Goal: Task Accomplishment & Management: Complete application form

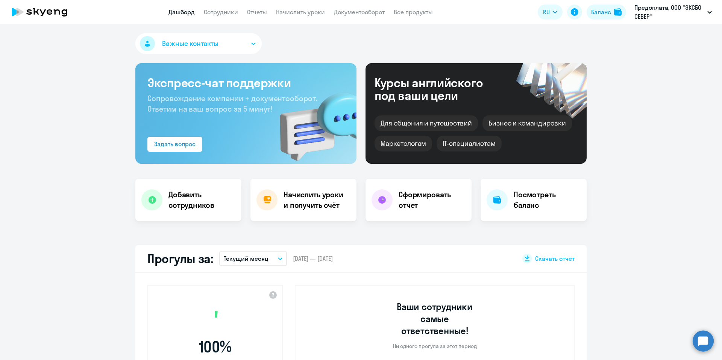
select select "30"
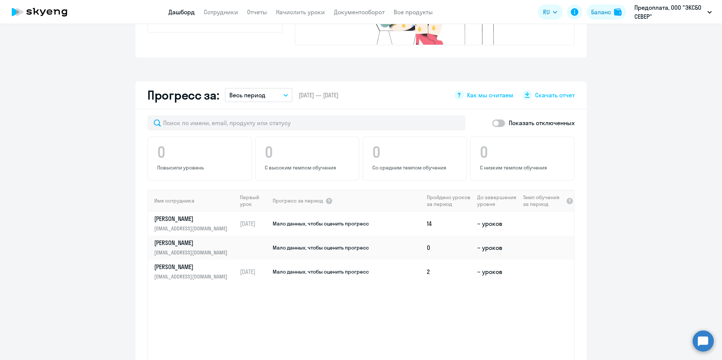
scroll to position [452, 0]
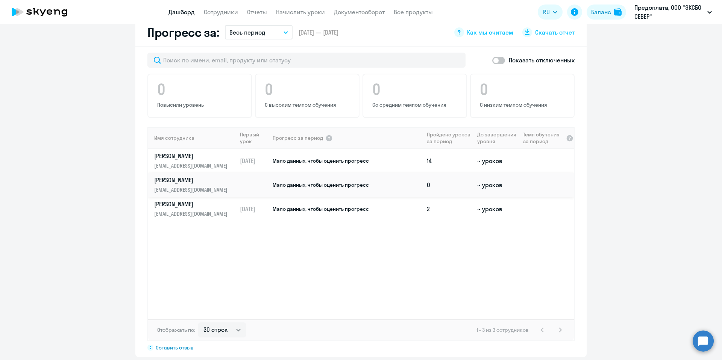
click at [272, 182] on td "Мало данных, чтобы оценить прогресс" at bounding box center [348, 185] width 152 height 24
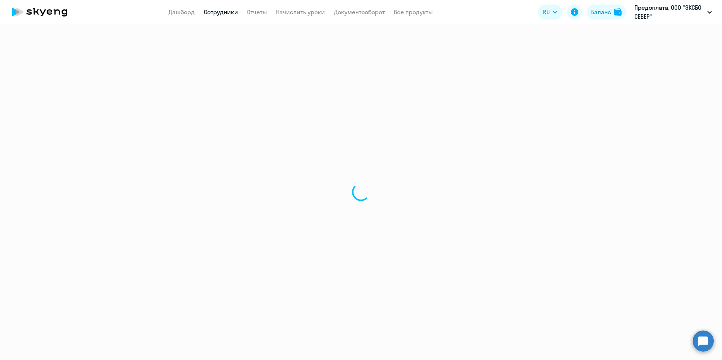
select select "english"
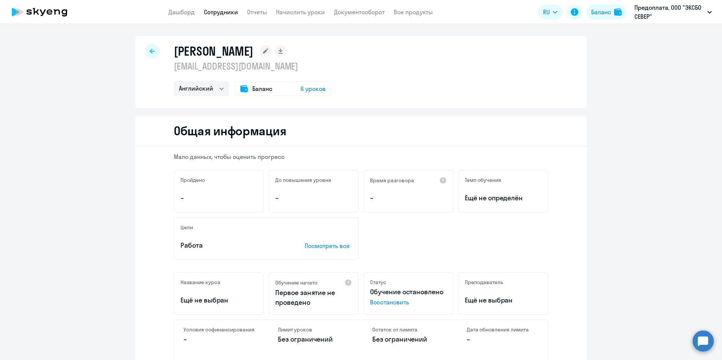
click at [307, 92] on span "6 уроков" at bounding box center [313, 88] width 25 height 9
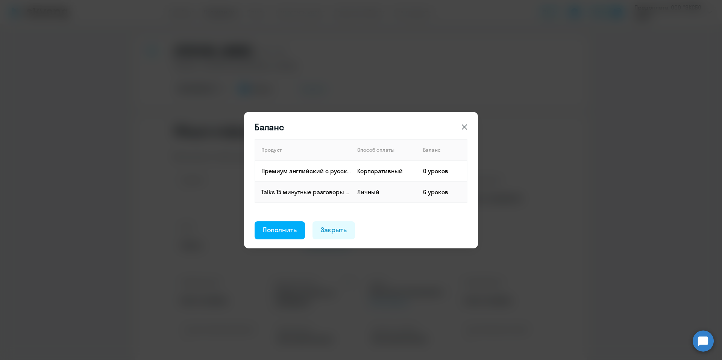
click at [470, 125] on button at bounding box center [464, 127] width 15 height 15
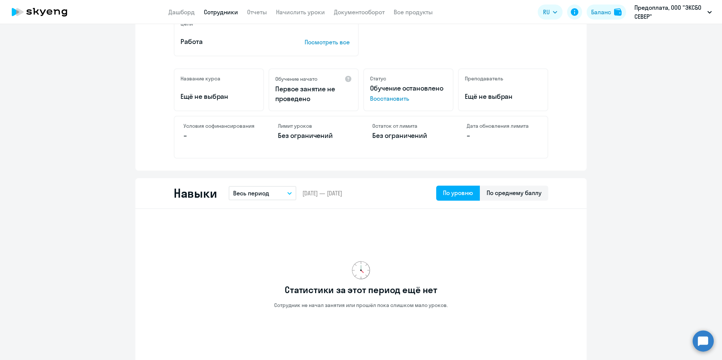
scroll to position [523, 0]
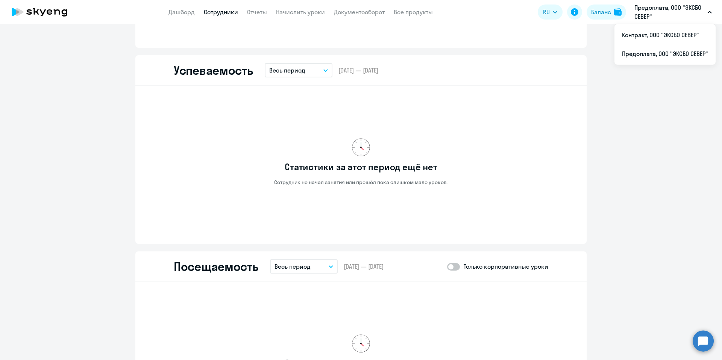
click at [668, 12] on p "Предоплата, ООО "ЭКСБО СЕВЕР"" at bounding box center [670, 12] width 70 height 18
click at [666, 41] on li "Контракт, ООО "ЭКСБО СЕВЕР"" at bounding box center [665, 35] width 101 height 19
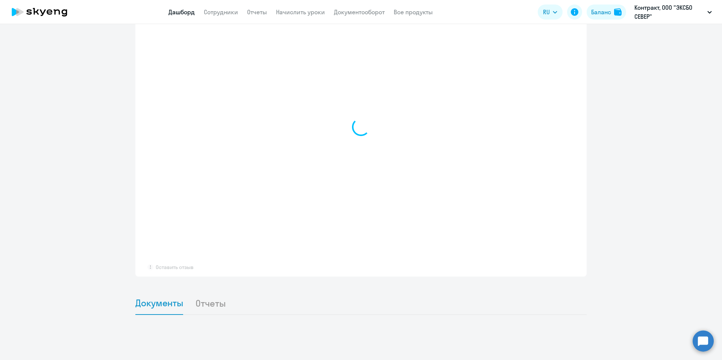
select select "30"
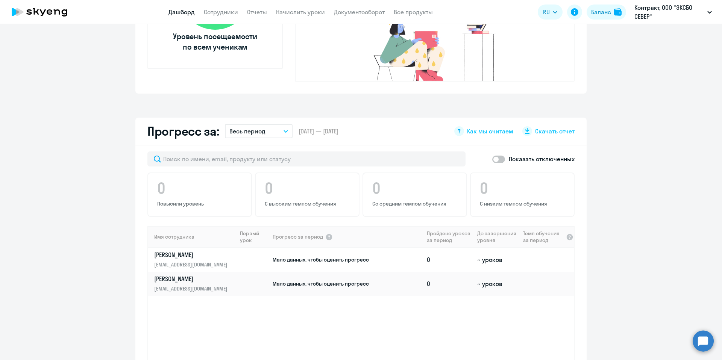
scroll to position [354, 0]
click at [351, 272] on td "Мало данных, чтобы оценить прогресс" at bounding box center [348, 284] width 152 height 24
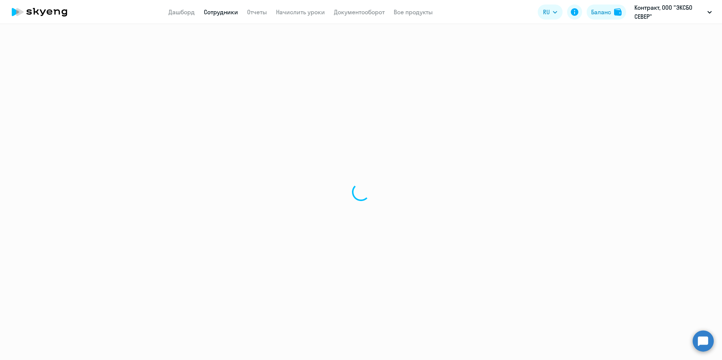
select select "english"
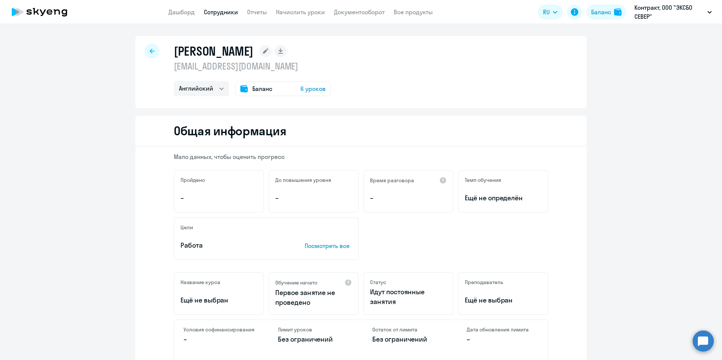
click at [152, 52] on div at bounding box center [151, 51] width 15 height 15
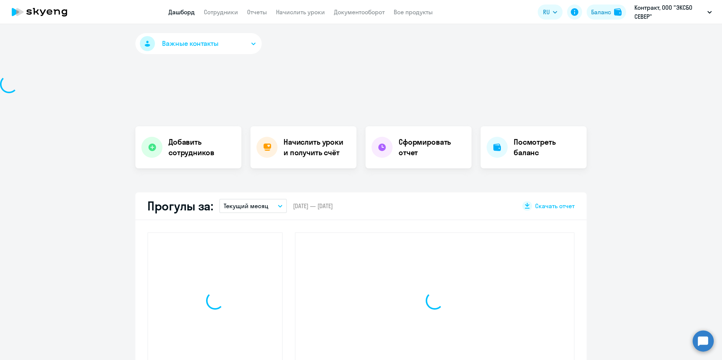
select select "30"
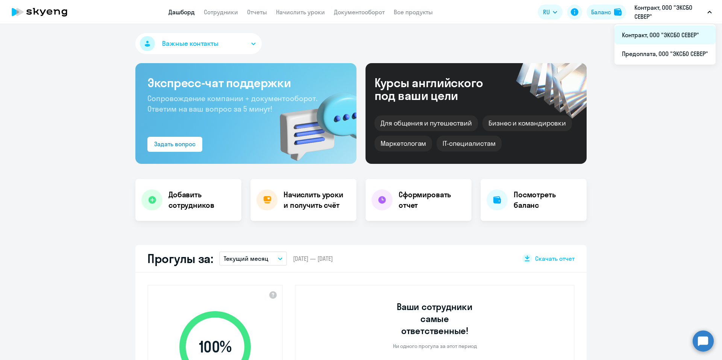
click at [645, 41] on li "Контракт, ООО "ЭКСБО СЕВЕР"" at bounding box center [665, 35] width 101 height 19
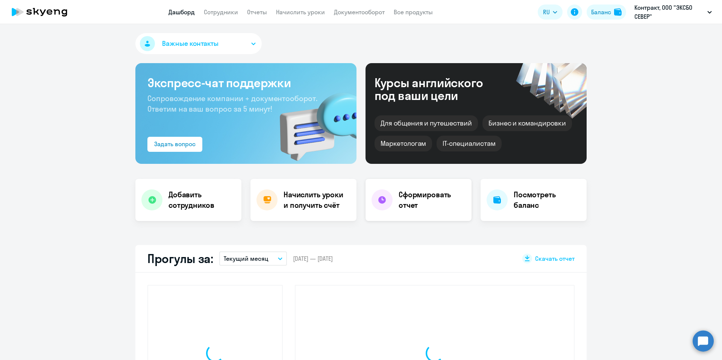
select select "30"
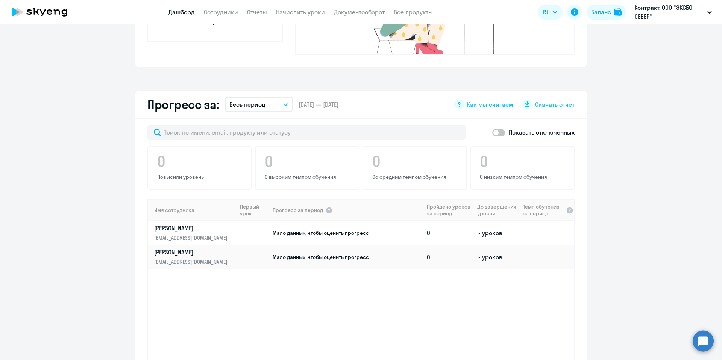
scroll to position [449, 0]
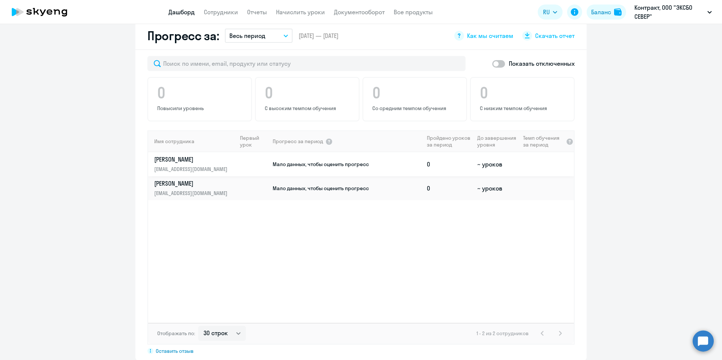
click at [333, 161] on span "Мало данных, чтобы оценить прогресс" at bounding box center [321, 164] width 96 height 7
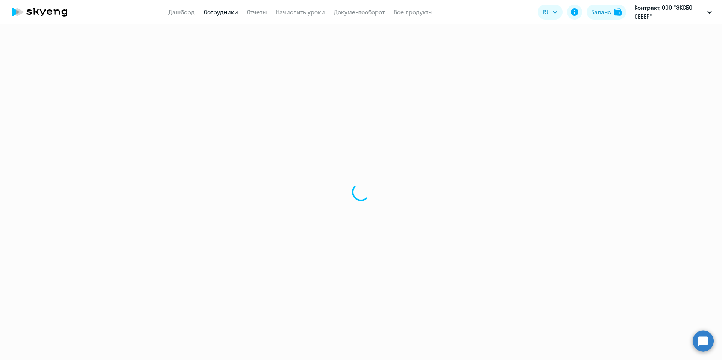
select select "english"
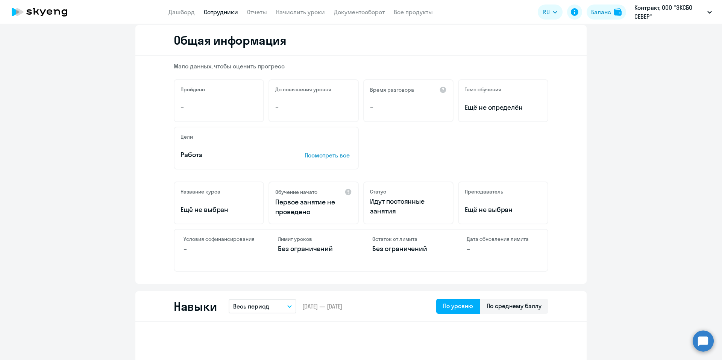
scroll to position [214, 0]
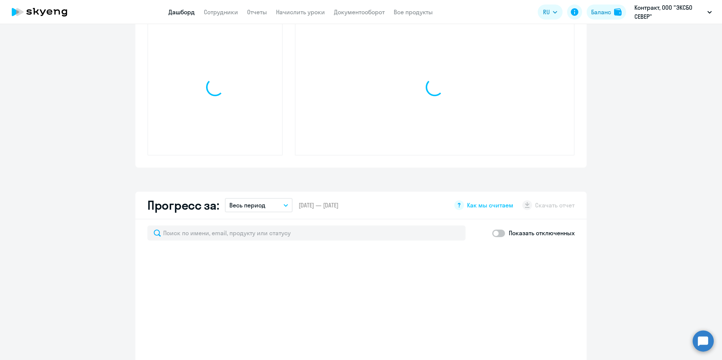
select select "30"
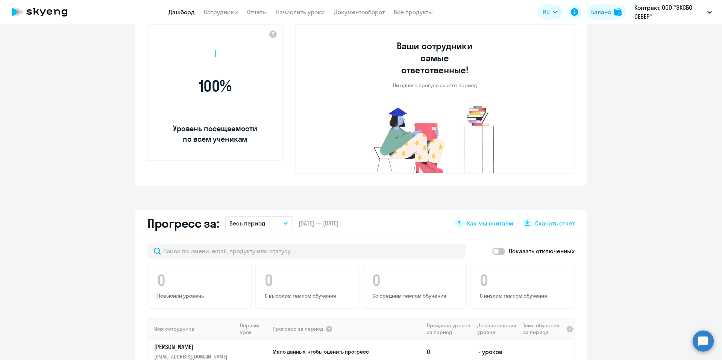
scroll to position [427, 0]
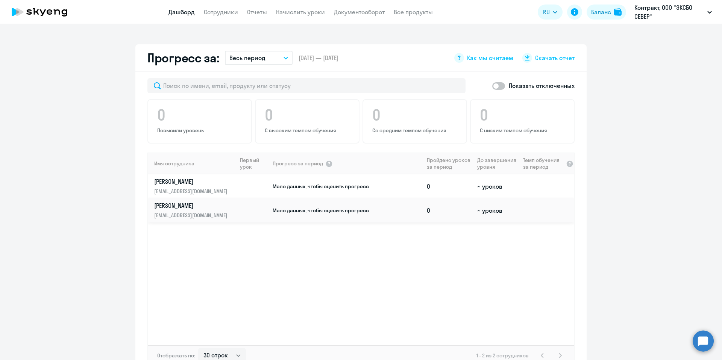
click at [204, 202] on link "Евгений evgen0dk@gmail.com" at bounding box center [195, 211] width 82 height 18
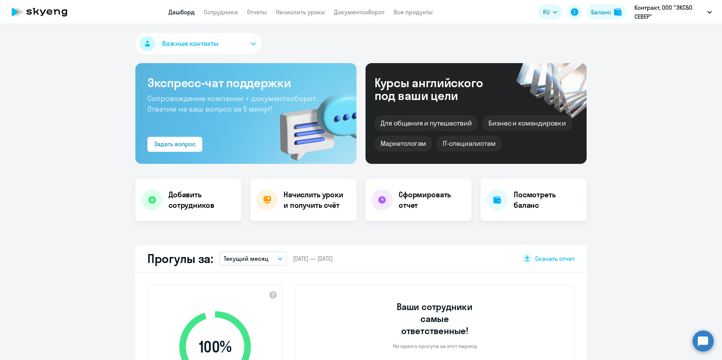
select select "english"
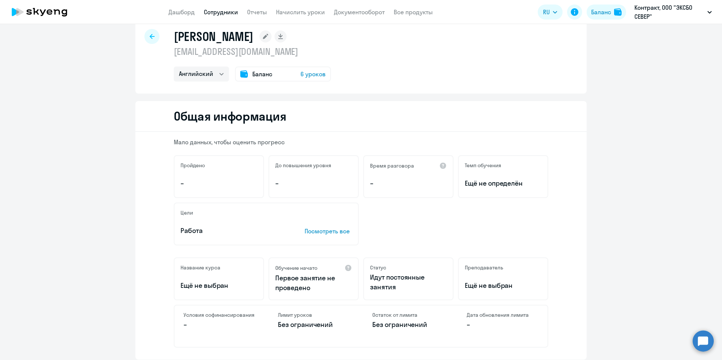
scroll to position [16, 0]
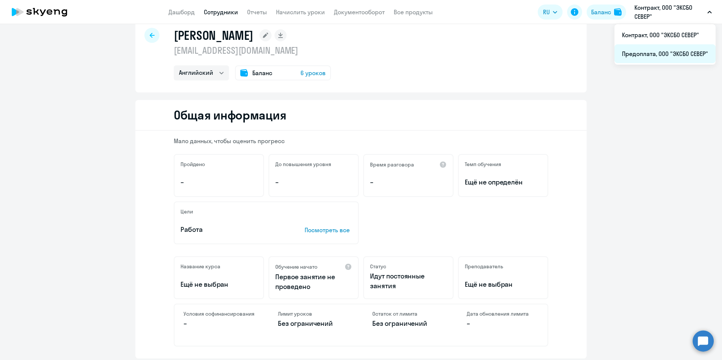
click at [661, 58] on li "Предоплата, ООО "ЭКСБО СЕВЕР"" at bounding box center [665, 53] width 101 height 19
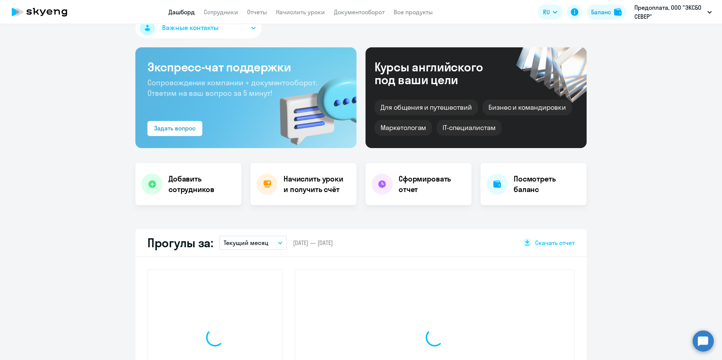
select select "30"
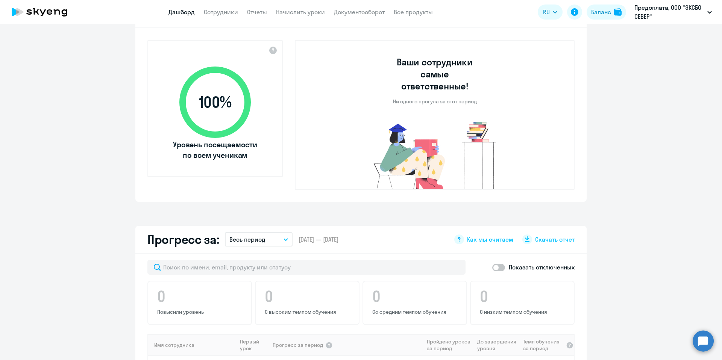
scroll to position [141, 0]
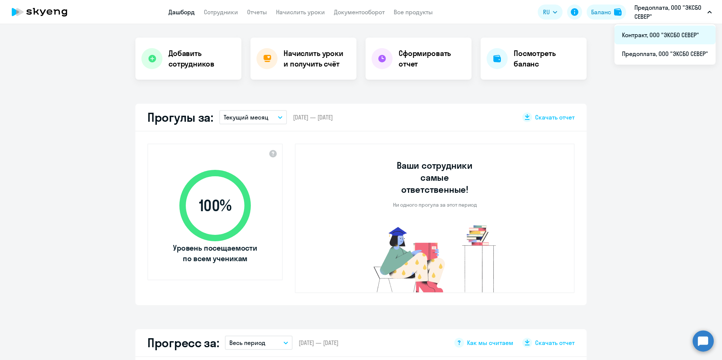
click at [662, 35] on li "Контракт, ООО "ЭКСБО СЕВЕР"" at bounding box center [665, 35] width 101 height 19
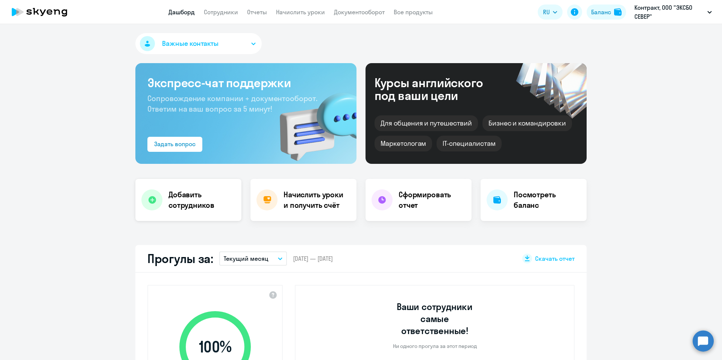
click at [188, 209] on h4 "Добавить сотрудников" at bounding box center [202, 200] width 67 height 21
select select "screening_test"
select select "3"
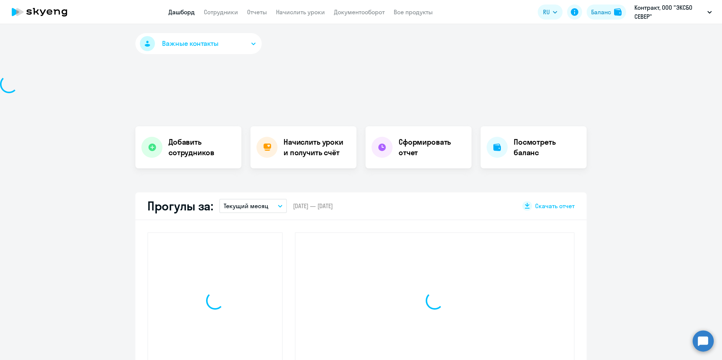
select select "30"
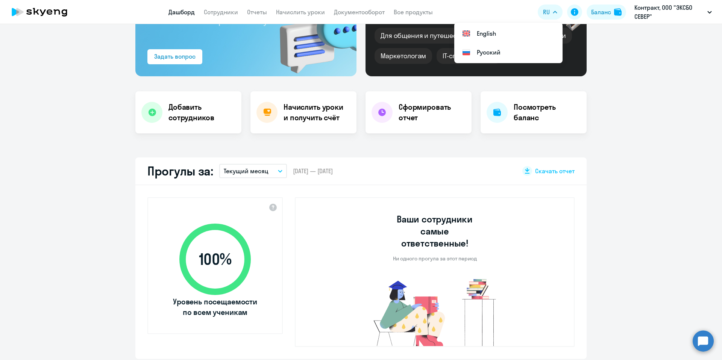
scroll to position [451, 0]
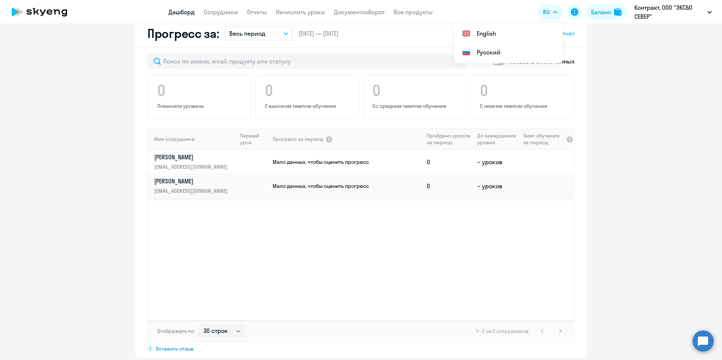
click at [407, 176] on td "Мало данных, чтобы оценить прогресс" at bounding box center [348, 186] width 152 height 24
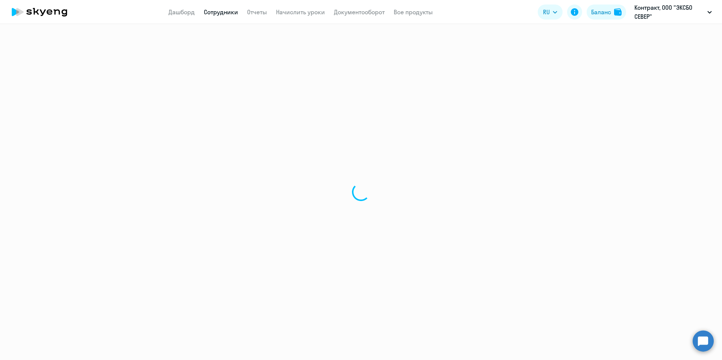
select select "english"
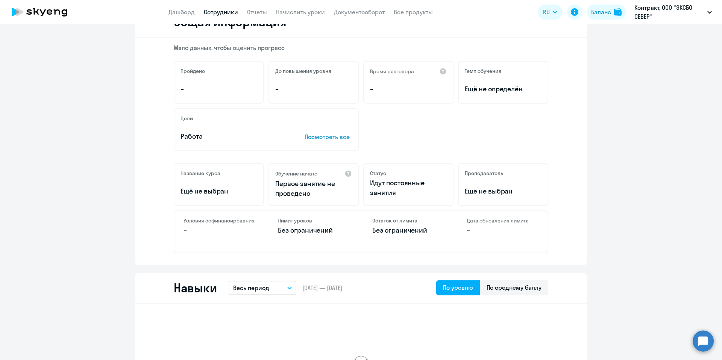
scroll to position [99, 0]
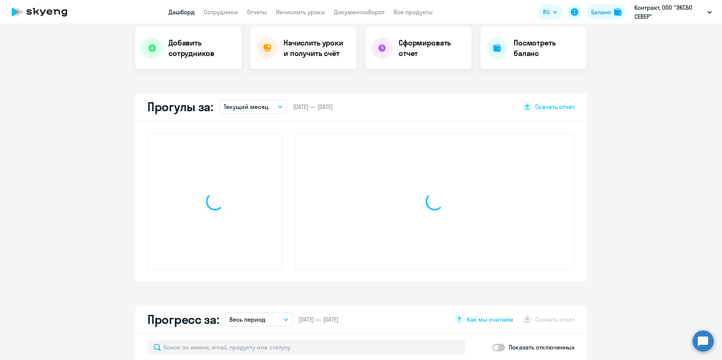
select select "30"
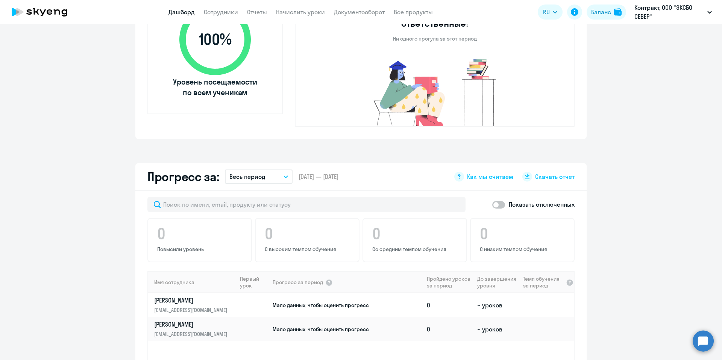
scroll to position [440, 0]
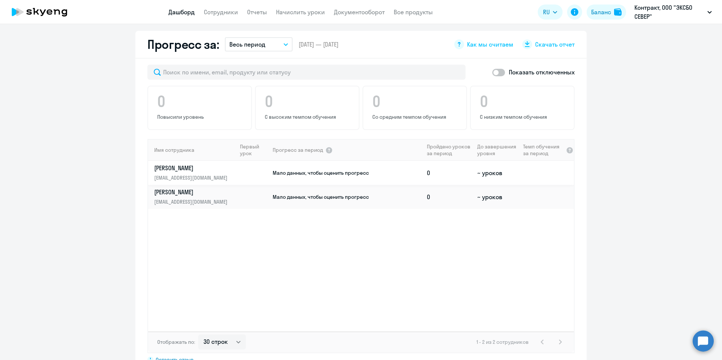
click at [268, 164] on td at bounding box center [254, 173] width 35 height 24
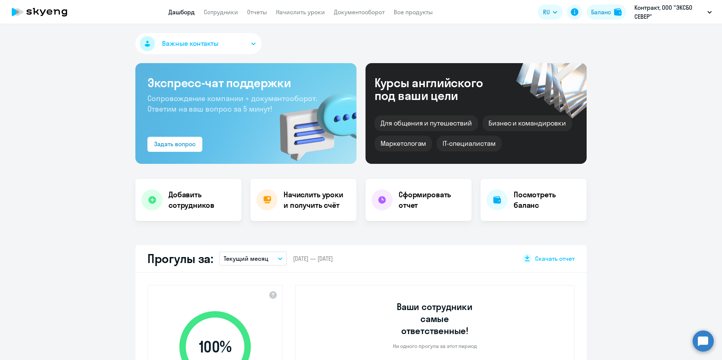
select select "english"
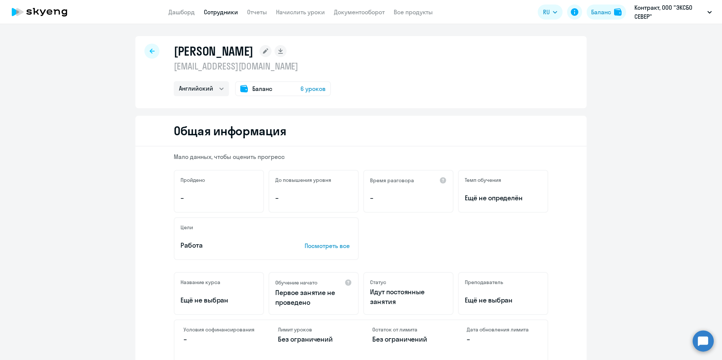
scroll to position [198, 0]
select select "english"
click at [151, 56] on div at bounding box center [151, 51] width 15 height 15
click at [150, 49] on icon at bounding box center [152, 51] width 5 height 5
click at [671, 13] on p "Предоплата, ООО "ЭКСБО СЕВЕР"" at bounding box center [670, 12] width 70 height 18
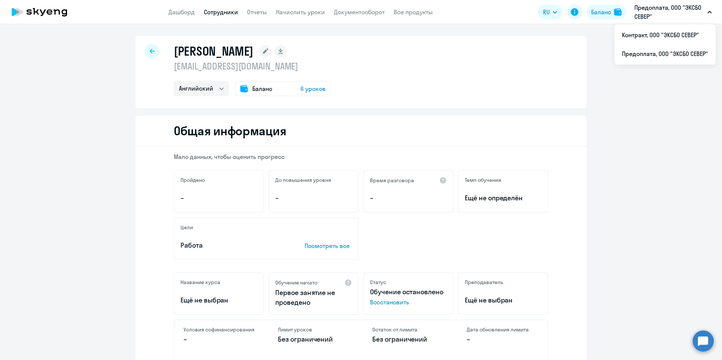
click at [664, 15] on p "Предоплата, ООО "ЭКСБО СЕВЕР"" at bounding box center [670, 12] width 70 height 18
click at [659, 18] on p "Предоплата, ООО "ЭКСБО СЕВЕР"" at bounding box center [670, 12] width 70 height 18
click at [649, 23] on app-header "Дашборд Сотрудники Отчеты Начислить уроки Документооборот Все продукты Дашборд …" at bounding box center [361, 12] width 722 height 24
click at [647, 15] on p "Предоплата, ООО "ЭКСБО СЕВЕР"" at bounding box center [670, 12] width 70 height 18
click at [647, 11] on p "Предоплата, ООО "ЭКСБО СЕВЕР"" at bounding box center [670, 12] width 70 height 18
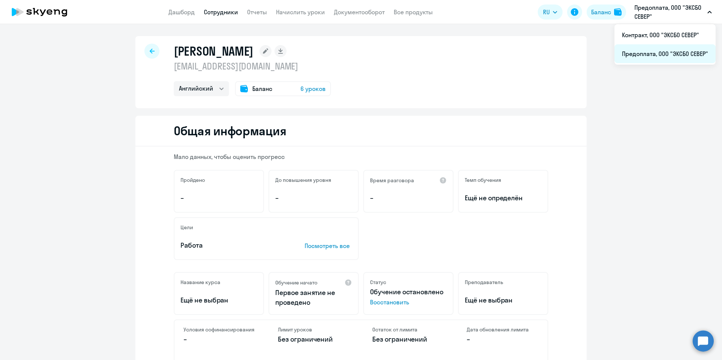
click at [658, 53] on li "Предоплата, ООО "ЭКСБО СЕВЕР"" at bounding box center [665, 53] width 101 height 19
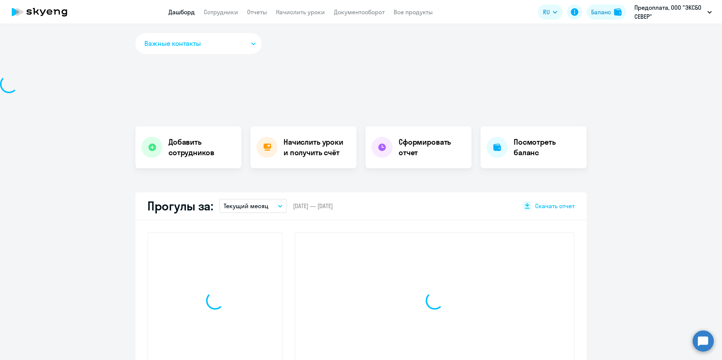
select select "30"
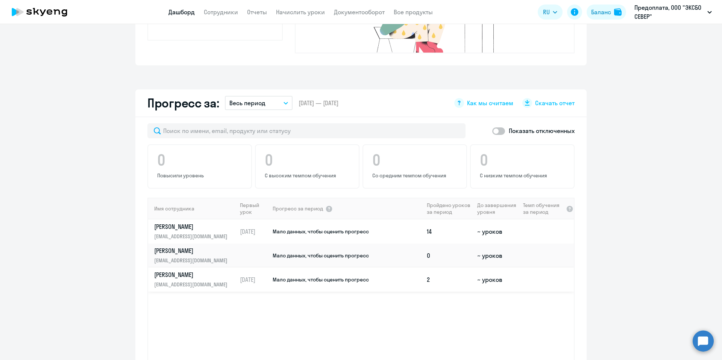
scroll to position [382, 0]
click at [204, 228] on td "[PERSON_NAME] [EMAIL_ADDRESS][DOMAIN_NAME]" at bounding box center [192, 231] width 89 height 24
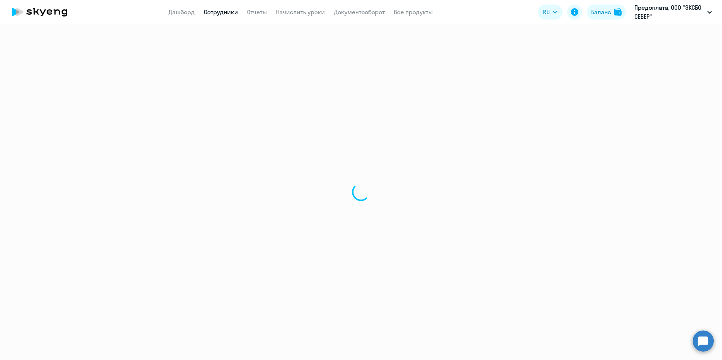
select select "english"
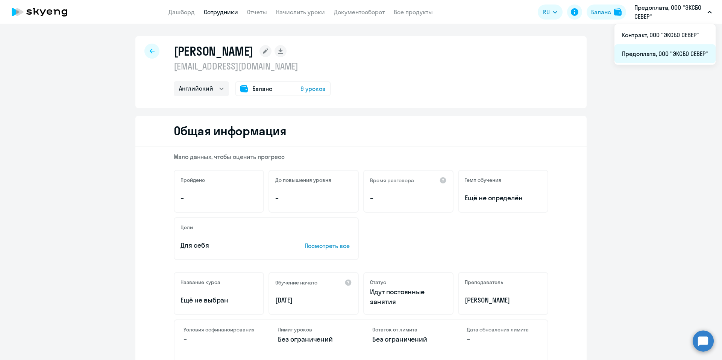
click at [658, 54] on li "Предоплата, ООО "ЭКСБО СЕВЕР"" at bounding box center [665, 53] width 101 height 19
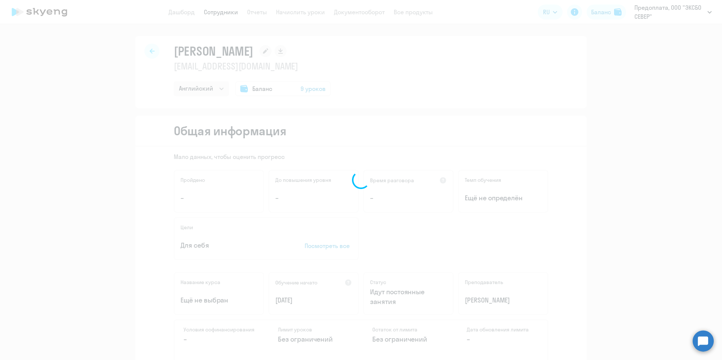
select select "30"
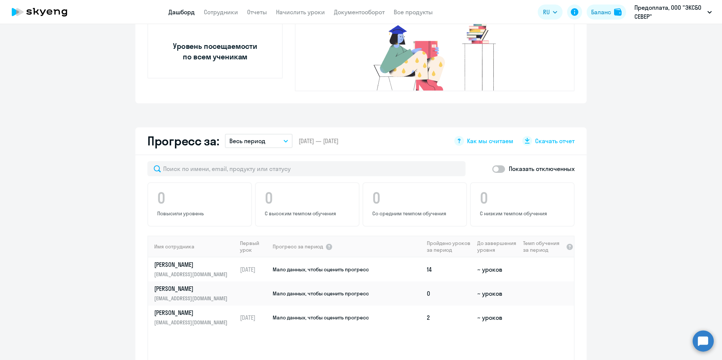
scroll to position [443, 0]
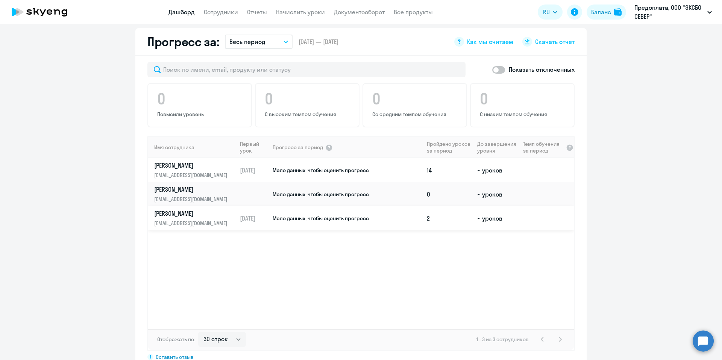
click at [209, 219] on p "[EMAIL_ADDRESS][DOMAIN_NAME]" at bounding box center [193, 223] width 78 height 8
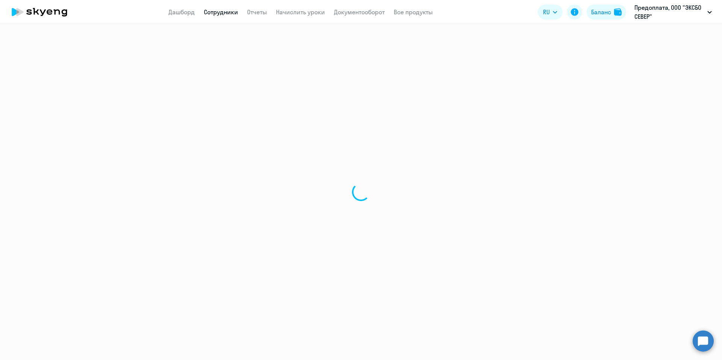
select select "english"
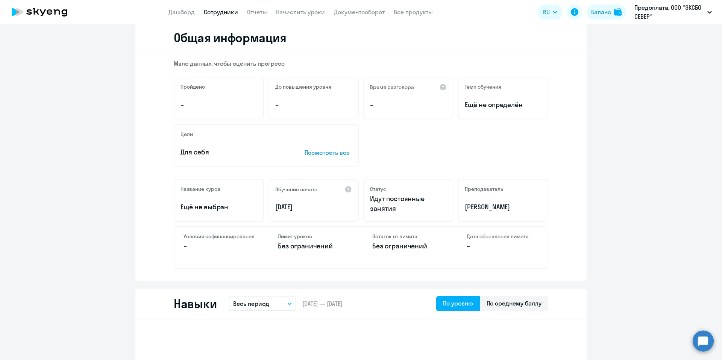
scroll to position [94, 0]
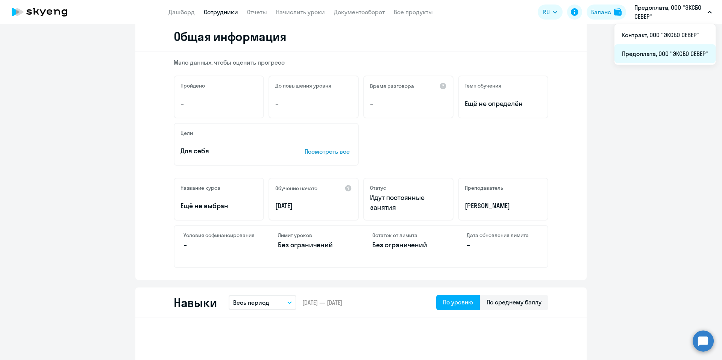
click at [648, 48] on li "Предоплата, ООО "ЭКСБО СЕВЕР"" at bounding box center [665, 53] width 101 height 19
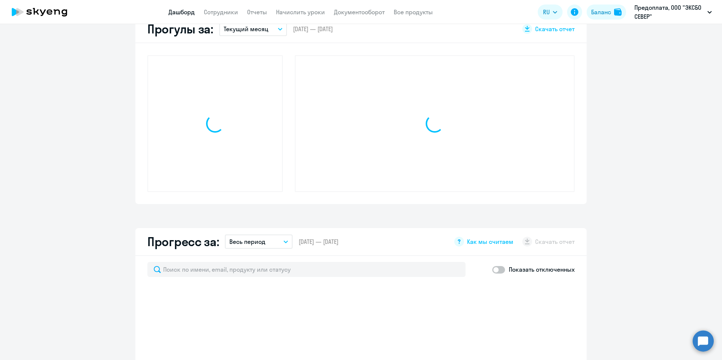
select select "30"
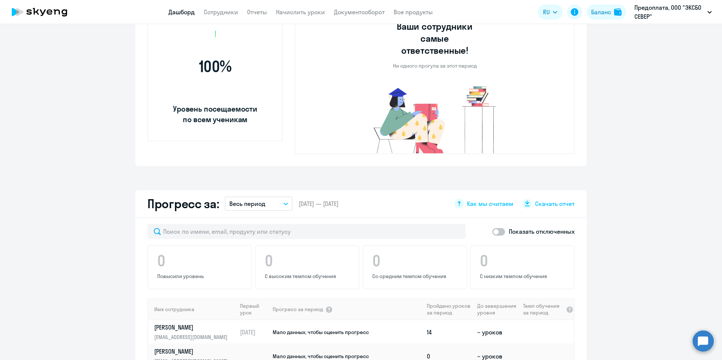
scroll to position [380, 0]
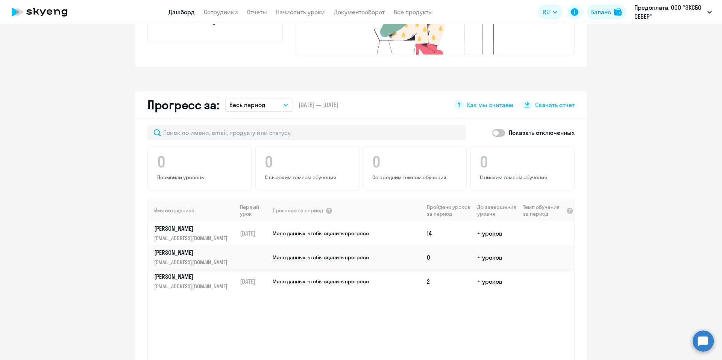
click at [202, 249] on p "[PERSON_NAME]" at bounding box center [193, 253] width 78 height 8
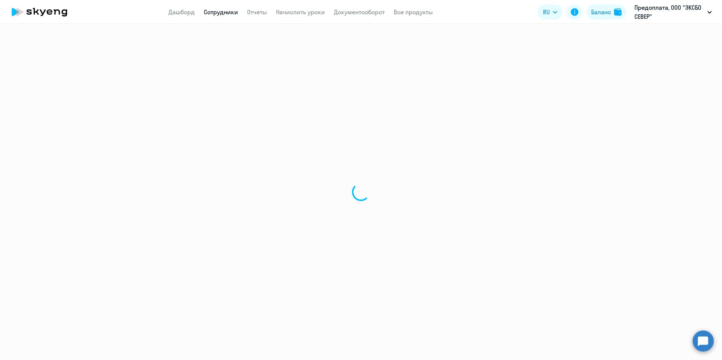
select select "english"
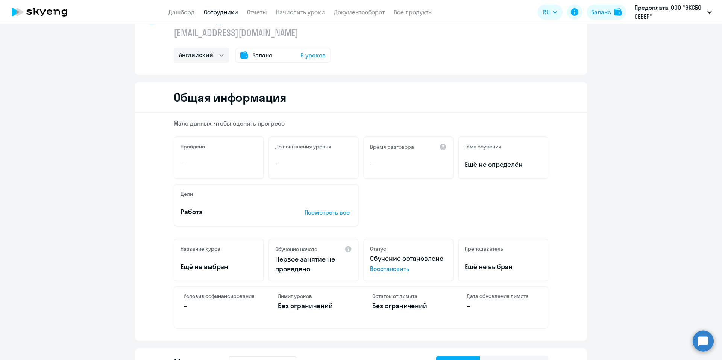
scroll to position [34, 0]
click at [657, 32] on li "Контракт, ООО "ЭКСБО СЕВЕР"" at bounding box center [665, 35] width 101 height 19
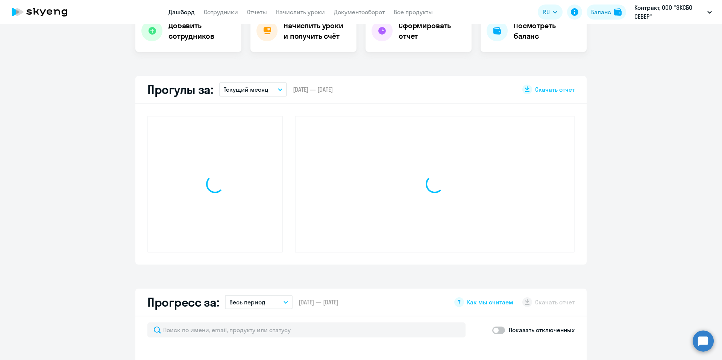
select select "30"
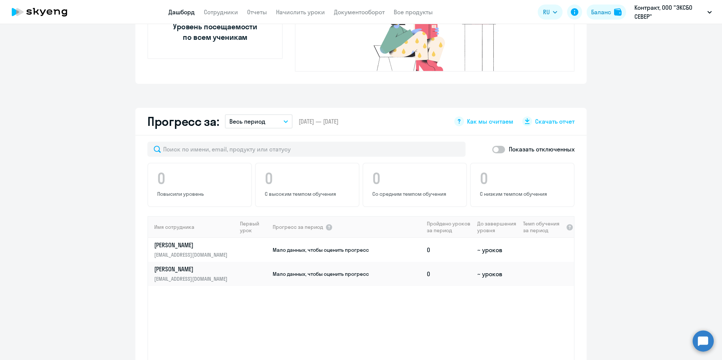
scroll to position [400, 0]
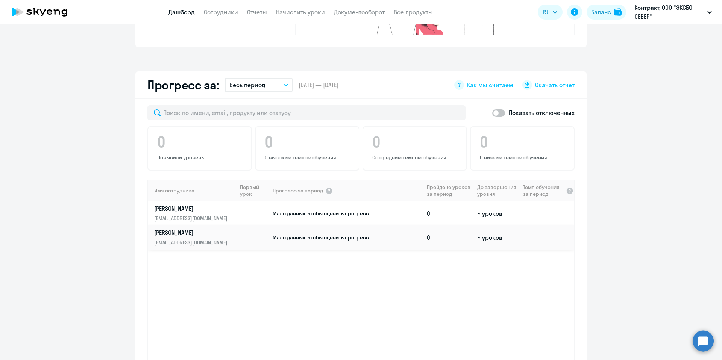
click at [245, 226] on td at bounding box center [254, 238] width 35 height 24
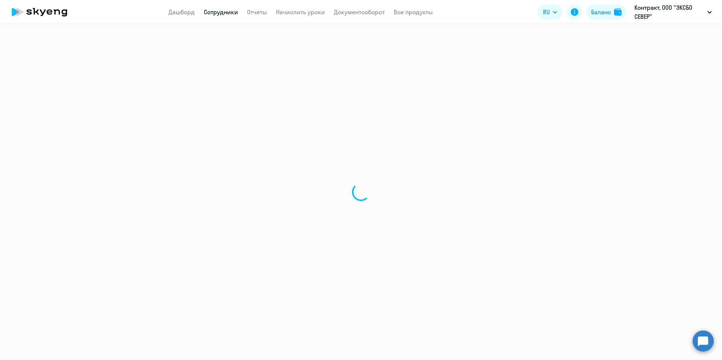
select select "english"
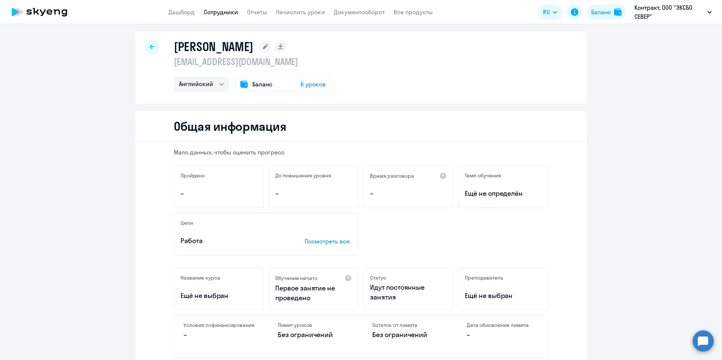
scroll to position [15, 0]
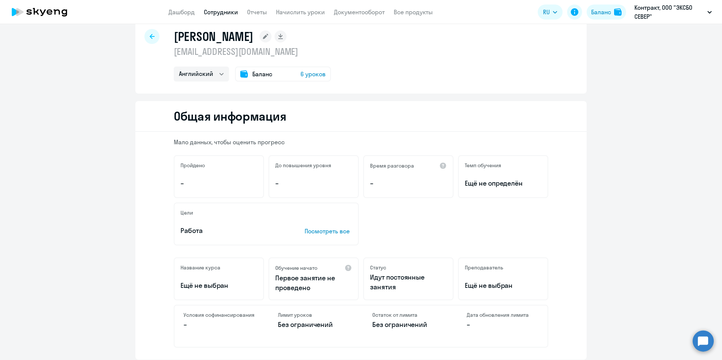
select select "30"
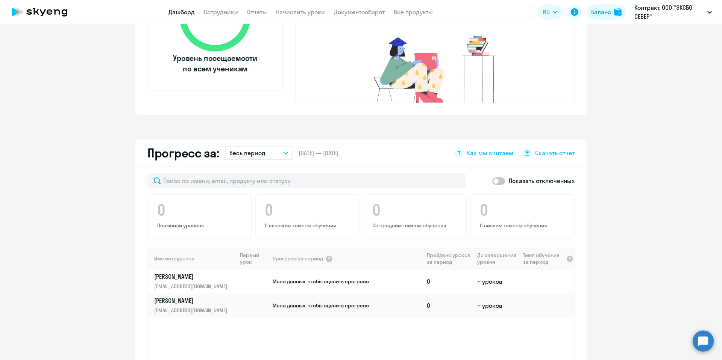
scroll to position [332, 0]
click at [267, 269] on td at bounding box center [254, 281] width 35 height 24
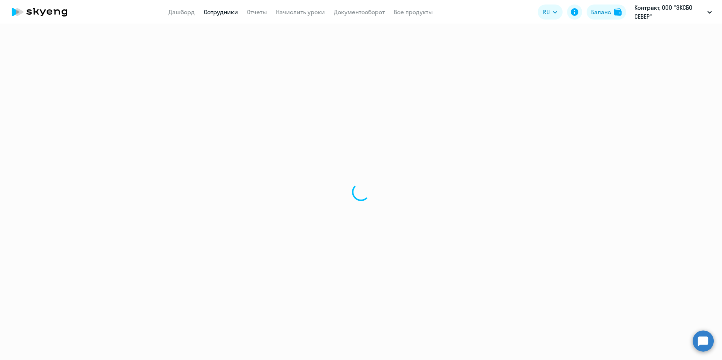
select select "english"
